Goal: Task Accomplishment & Management: Manage account settings

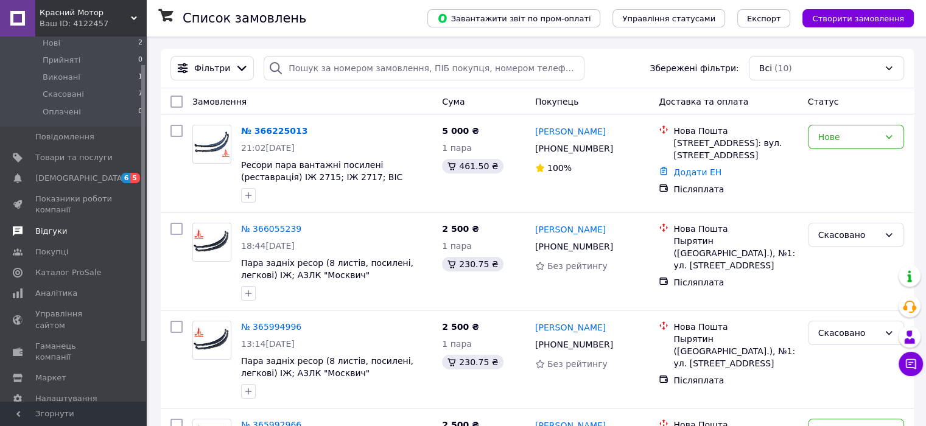
scroll to position [115, 0]
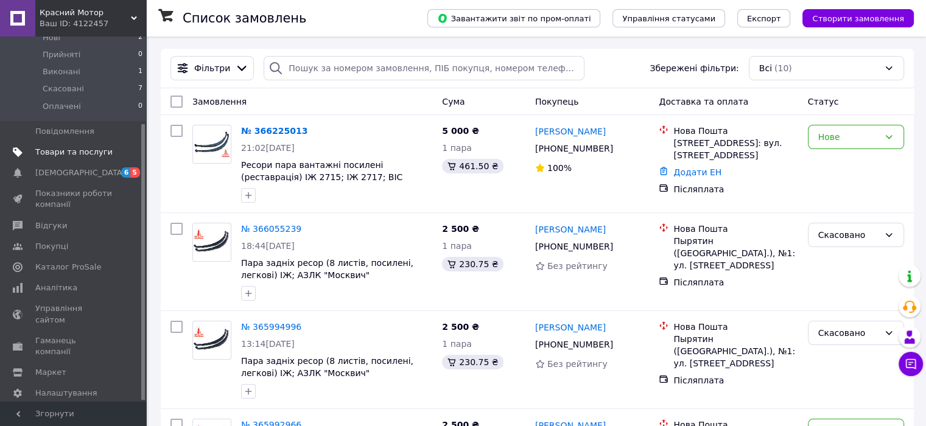
click at [85, 147] on span "Товари та послуги" at bounding box center [73, 152] width 77 height 11
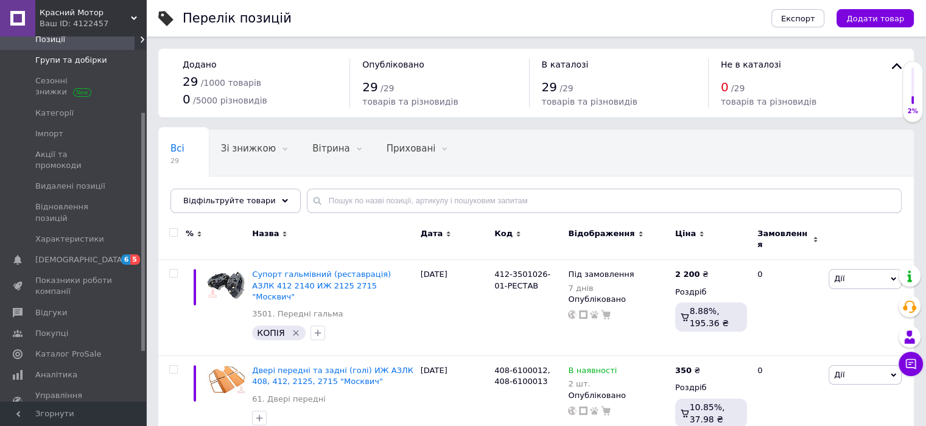
click at [63, 58] on span "Групи та добірки" at bounding box center [71, 60] width 72 height 11
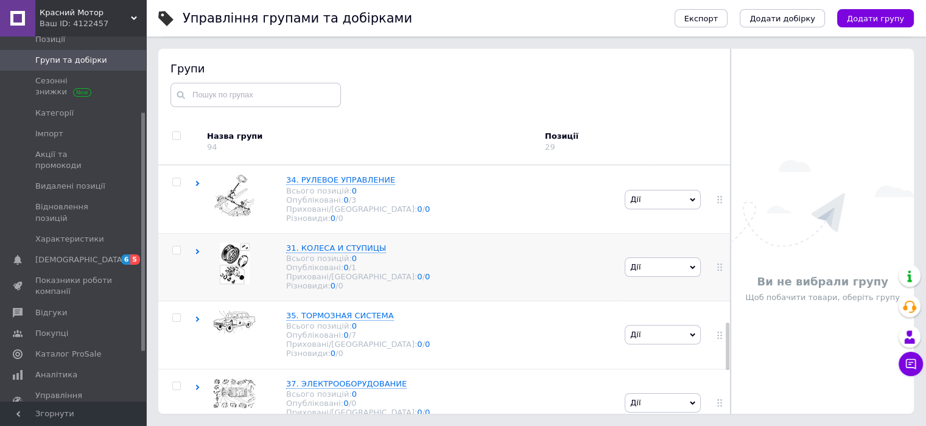
scroll to position [893, 0]
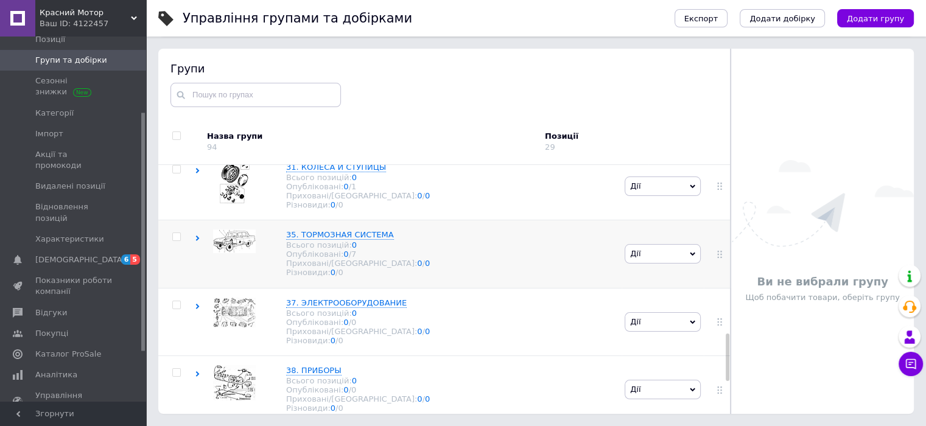
click at [199, 241] on icon at bounding box center [197, 238] width 5 height 5
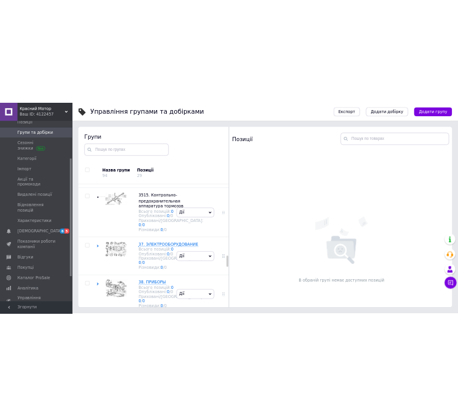
scroll to position [1611, 0]
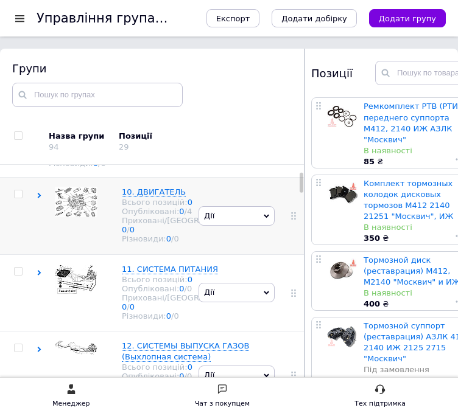
scroll to position [81, 0]
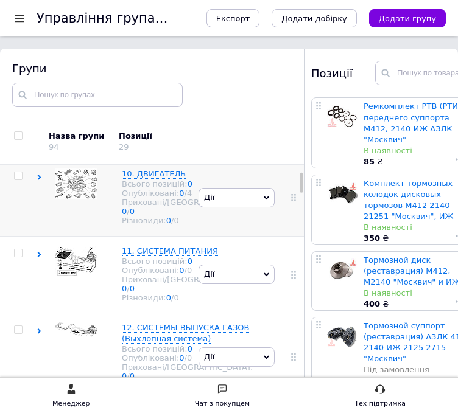
click at [39, 175] on use at bounding box center [40, 177] width 4 height 5
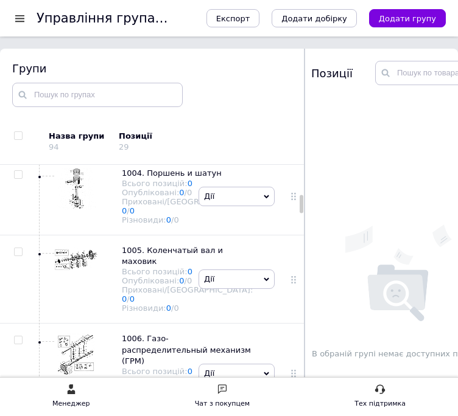
scroll to position [568, 0]
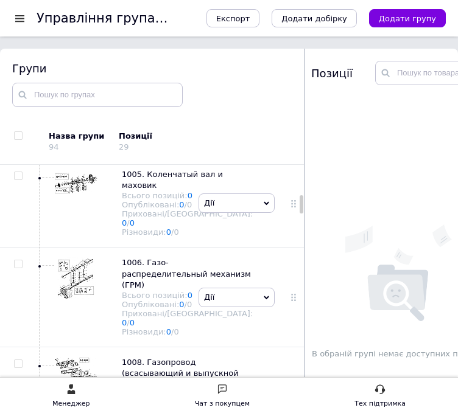
click at [80, 72] on div at bounding box center [73, 37] width 49 height 69
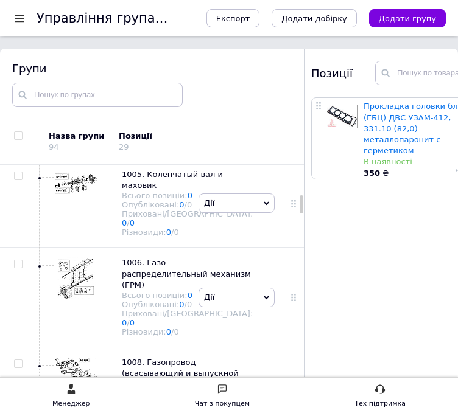
click at [263, 47] on span "Дії" at bounding box center [236, 36] width 76 height 19
click at [245, 153] on li "Додати товар" at bounding box center [236, 144] width 75 height 17
